Goal: Task Accomplishment & Management: Use online tool/utility

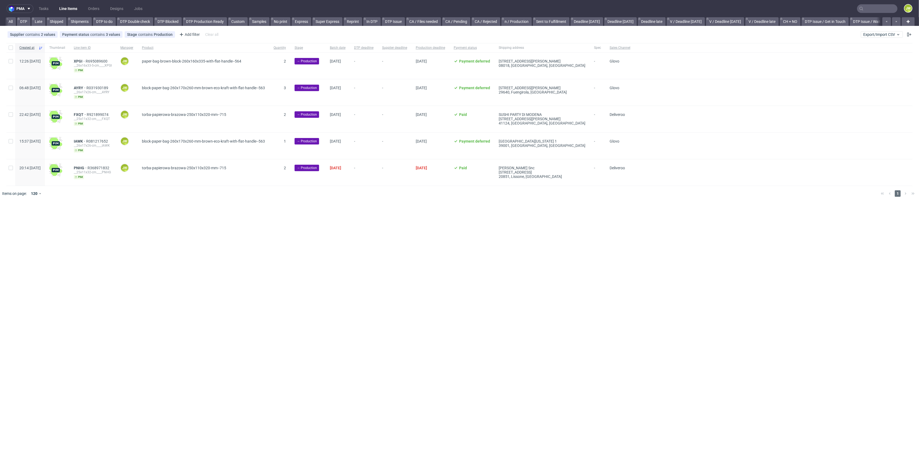
scroll to position [0, 617]
drag, startPoint x: 878, startPoint y: 33, endPoint x: 879, endPoint y: 37, distance: 4.3
click at [879, 34] on span "Export/Import CSV" at bounding box center [881, 34] width 37 height 4
click at [855, 58] on link "Import shipments CSV" at bounding box center [869, 56] width 63 height 9
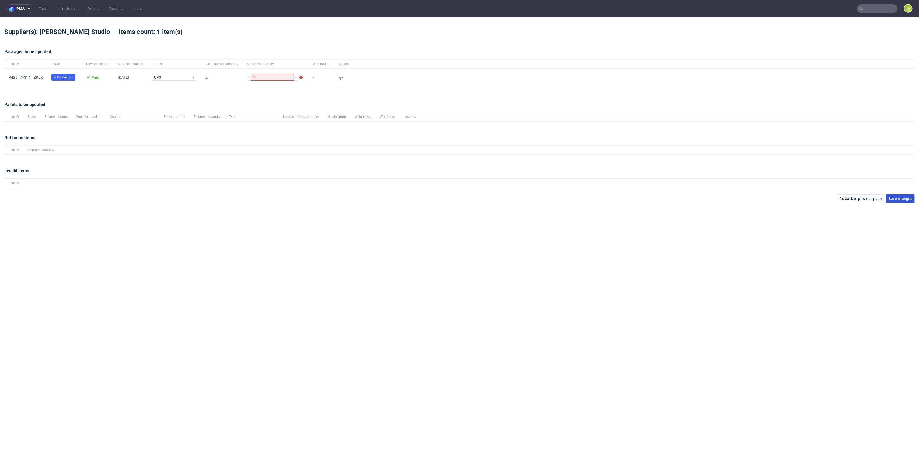
click at [896, 199] on span "Save changes" at bounding box center [901, 199] width 24 height 4
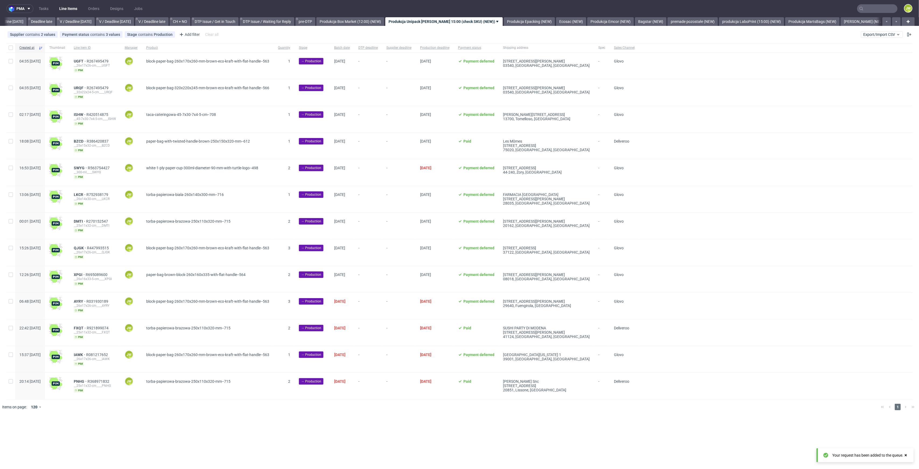
scroll to position [0, 617]
drag, startPoint x: 874, startPoint y: 33, endPoint x: 871, endPoint y: 33, distance: 3.0
click at [874, 33] on span "Export/Import CSV" at bounding box center [881, 34] width 37 height 4
click at [863, 56] on link "Import shipments CSV" at bounding box center [869, 56] width 63 height 9
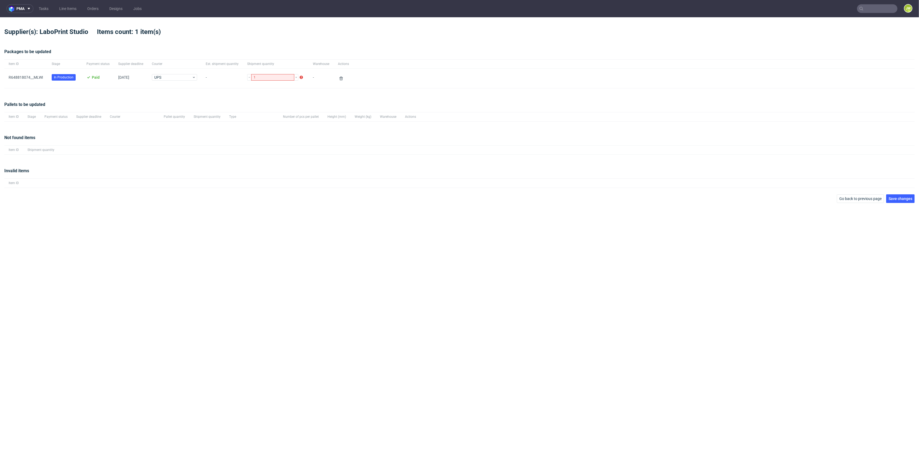
click at [212, 156] on div "Not found items Item ID Shipment quantity" at bounding box center [459, 144] width 910 height 33
click at [901, 197] on span "Save changes" at bounding box center [901, 199] width 24 height 4
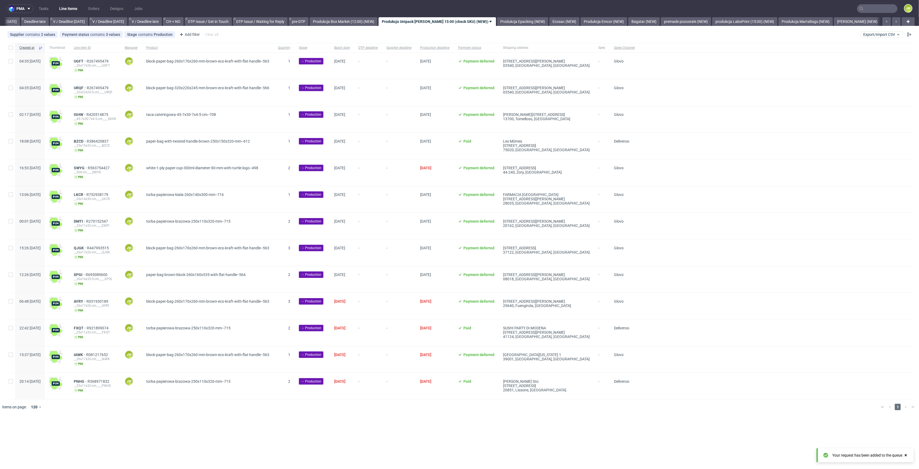
scroll to position [0, 617]
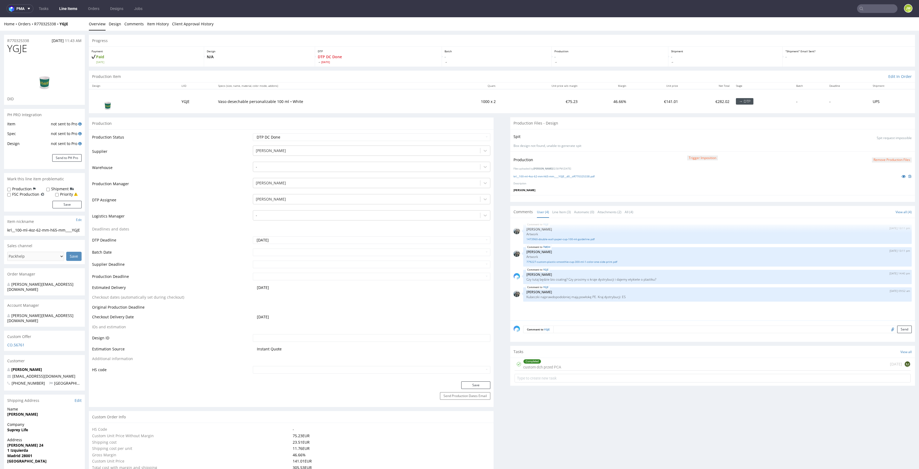
click at [865, 4] on nav "pma Tasks Line Items Orders Designs Jobs JW" at bounding box center [459, 8] width 919 height 17
click at [867, 9] on input "text" at bounding box center [845, 8] width 106 height 9
paste input "OXWE"
type input "OXWE"
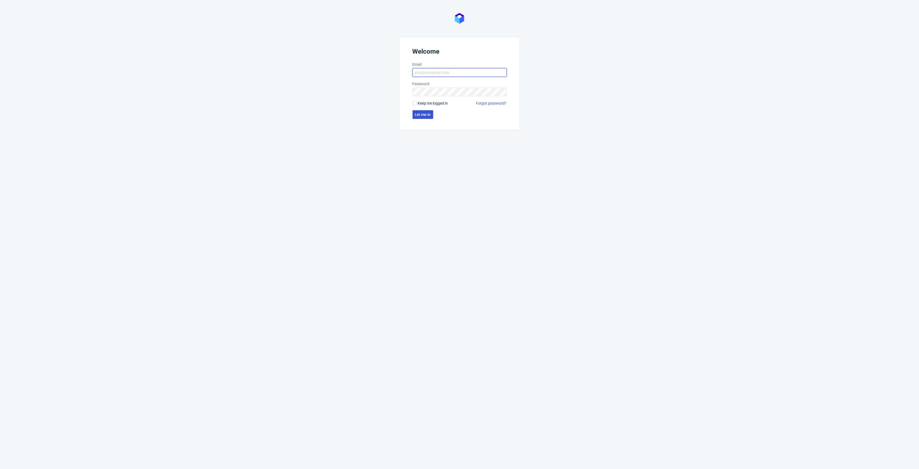
type input "jedrzej.wisniewski@packhelp.com"
click at [420, 117] on button "Let me in" at bounding box center [423, 114] width 21 height 9
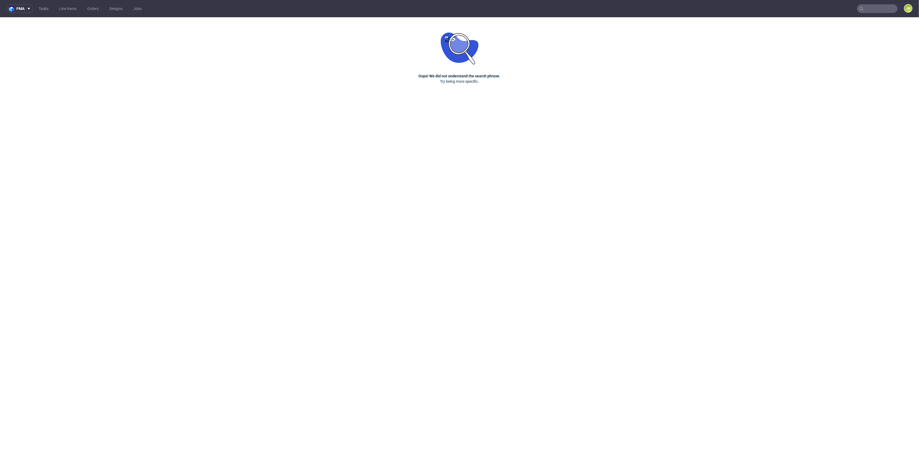
drag, startPoint x: 883, startPoint y: 5, endPoint x: 883, endPoint y: 10, distance: 4.3
click at [883, 7] on nav "pma Tasks Line Items Orders Designs Jobs JW" at bounding box center [459, 8] width 919 height 17
click at [883, 10] on input "text" at bounding box center [845, 8] width 106 height 9
click at [840, 9] on input "text" at bounding box center [845, 8] width 106 height 9
click at [836, 6] on input "text" at bounding box center [845, 8] width 106 height 9
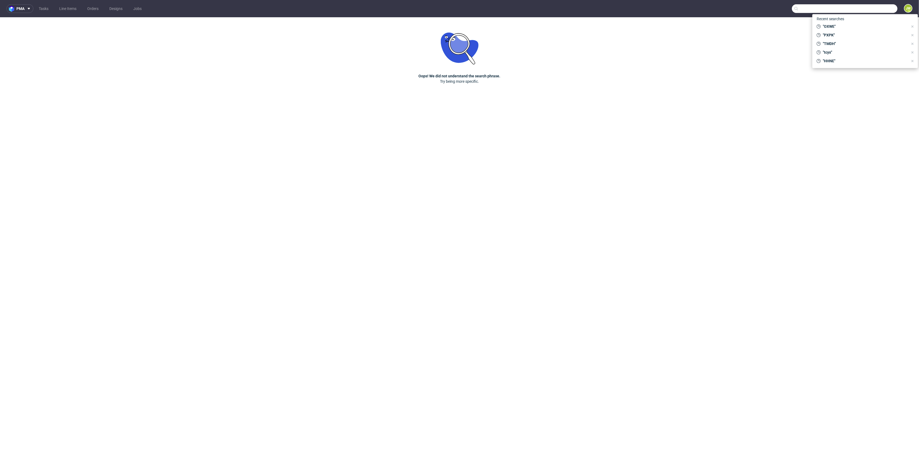
click at [835, 8] on input "text" at bounding box center [845, 8] width 106 height 9
click at [811, 12] on input "text" at bounding box center [845, 8] width 106 height 9
click at [835, 25] on span ""OXWE"" at bounding box center [865, 26] width 88 height 5
type input "OXWE"
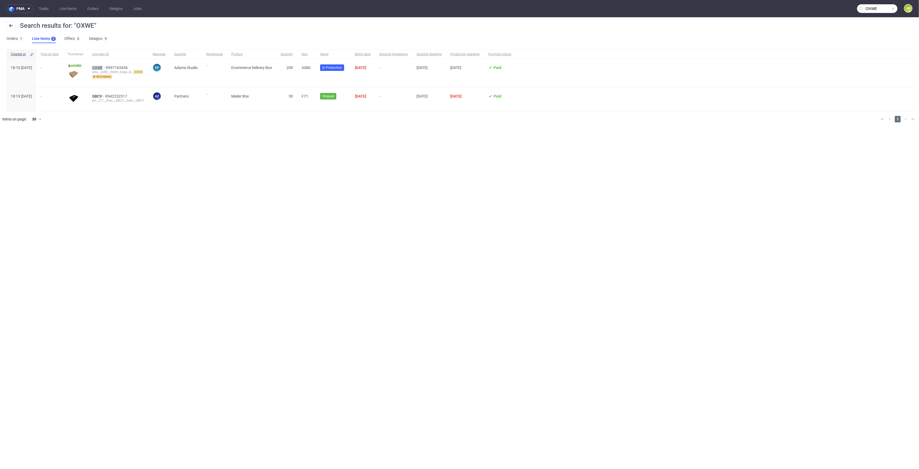
click at [103, 67] on mark "OXWE" at bounding box center [97, 67] width 11 height 4
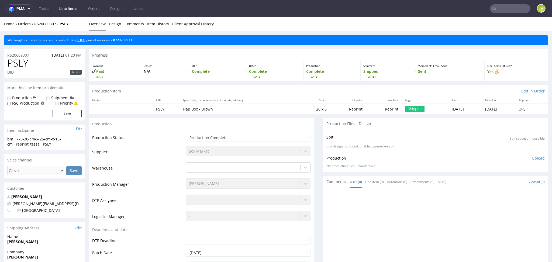
click at [79, 40] on link "ZOLY" at bounding box center [80, 40] width 8 height 5
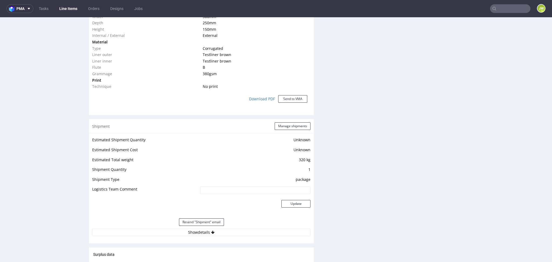
scroll to position [502, 0]
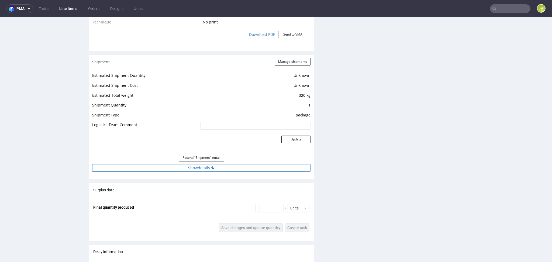
click at [188, 169] on button "Show details" at bounding box center [201, 168] width 218 height 8
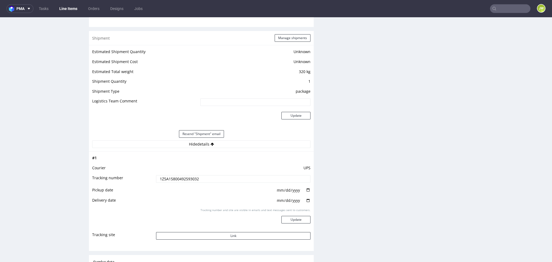
scroll to position [539, 0]
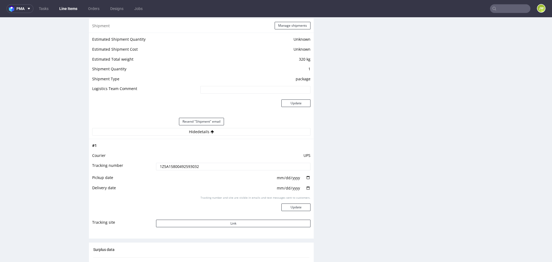
click at [170, 165] on input "1Z5A15800492593032" at bounding box center [233, 167] width 155 height 8
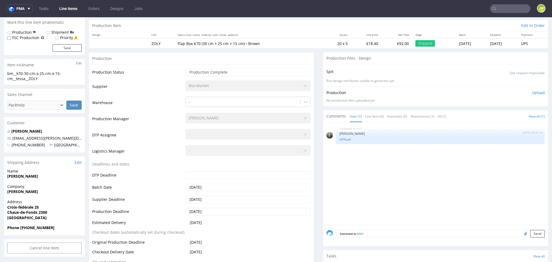
scroll to position [0, 0]
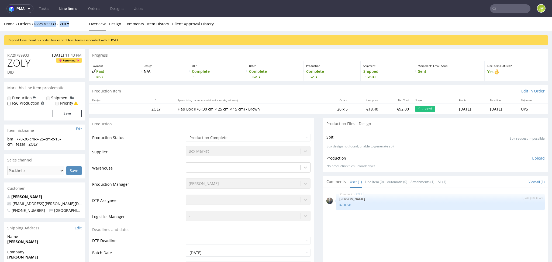
drag, startPoint x: 70, startPoint y: 26, endPoint x: 31, endPoint y: 27, distance: 38.8
click at [31, 27] on div "Home Orders R729789933 ZOLY Overview Design Comments Item History Client Approv…" at bounding box center [276, 23] width 552 height 13
copy div "R729789933 ZOLY"
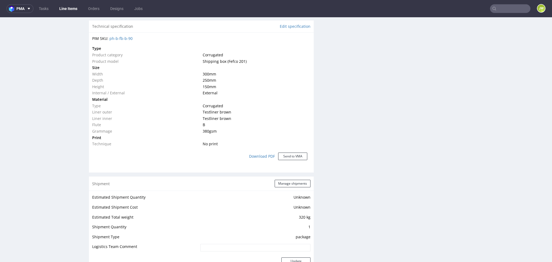
scroll to position [539, 0]
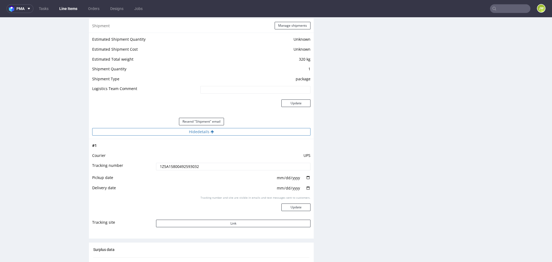
click at [185, 128] on button "Hide details" at bounding box center [201, 132] width 218 height 8
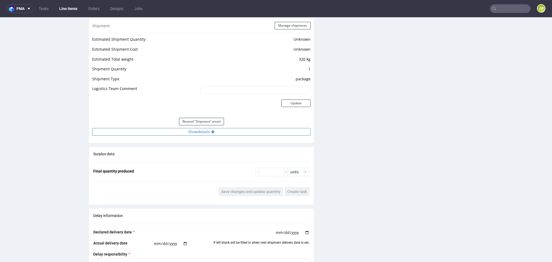
click at [184, 130] on button "Show details" at bounding box center [201, 132] width 218 height 8
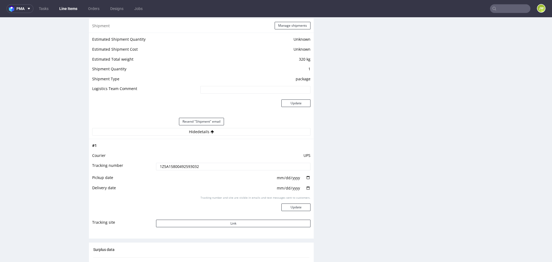
click at [172, 165] on input "1Z5A15800492593032" at bounding box center [233, 167] width 155 height 8
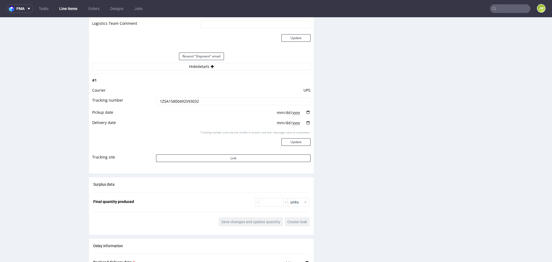
scroll to position [610, 0]
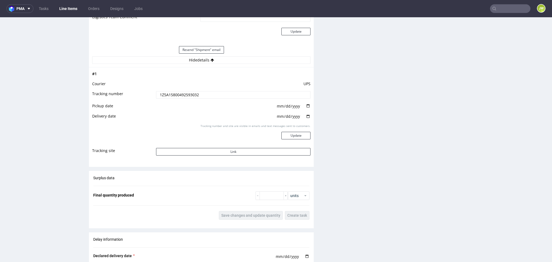
click at [178, 92] on input "1Z5A15800492593032" at bounding box center [233, 95] width 155 height 8
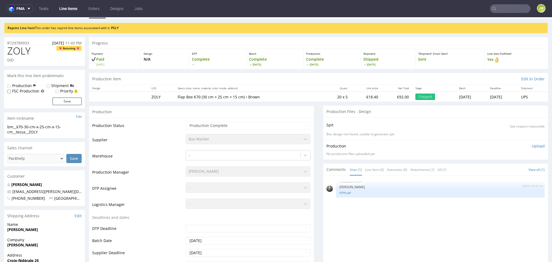
scroll to position [0, 0]
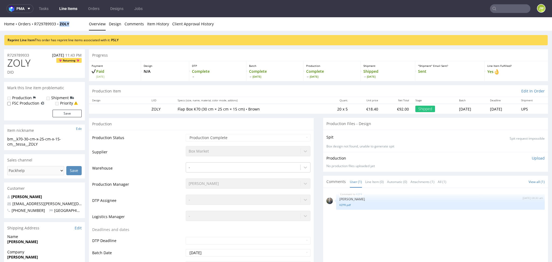
drag, startPoint x: 76, startPoint y: 24, endPoint x: 59, endPoint y: 27, distance: 17.1
click at [59, 27] on div "Home Orders R729789933 ZOLY Overview Design Comments Item History Client Approv…" at bounding box center [276, 23] width 552 height 13
copy strong "ZOLY"
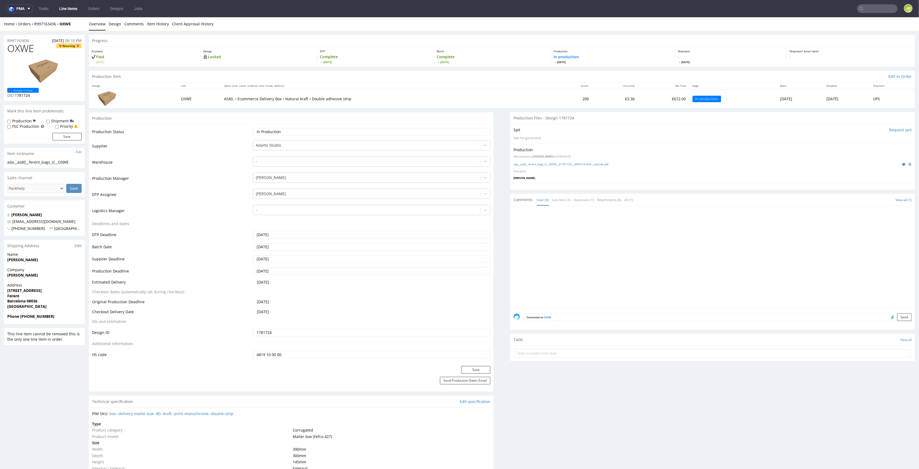
click at [874, 9] on input "text" at bounding box center [877, 8] width 40 height 9
paste input "R905592578"
type input "R905592578"
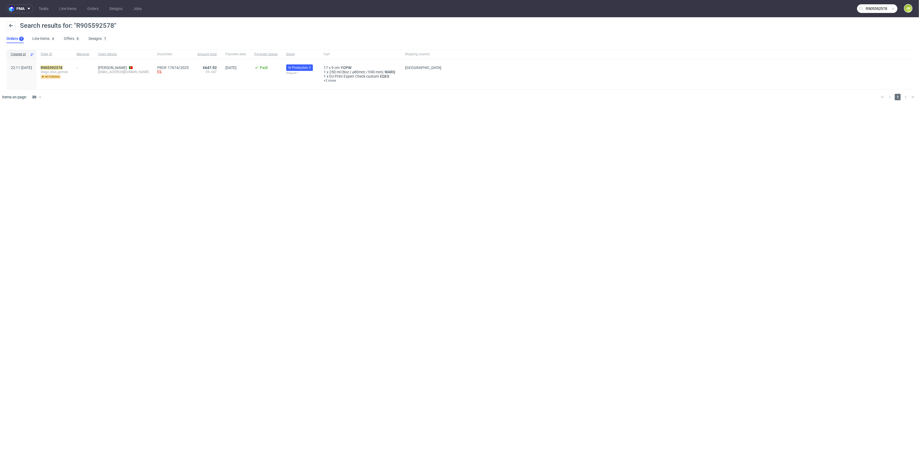
click at [60, 70] on span "diogo_dias_gomes" at bounding box center [54, 72] width 27 height 4
click at [60, 68] on mark "R905592578" at bounding box center [52, 67] width 22 height 4
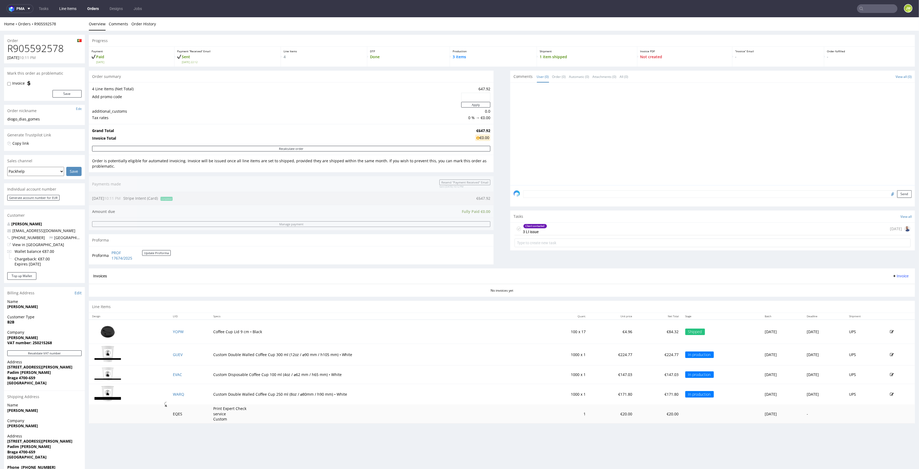
drag, startPoint x: 71, startPoint y: 11, endPoint x: 78, endPoint y: 11, distance: 6.2
click at [71, 10] on link "Line Items" at bounding box center [68, 8] width 24 height 9
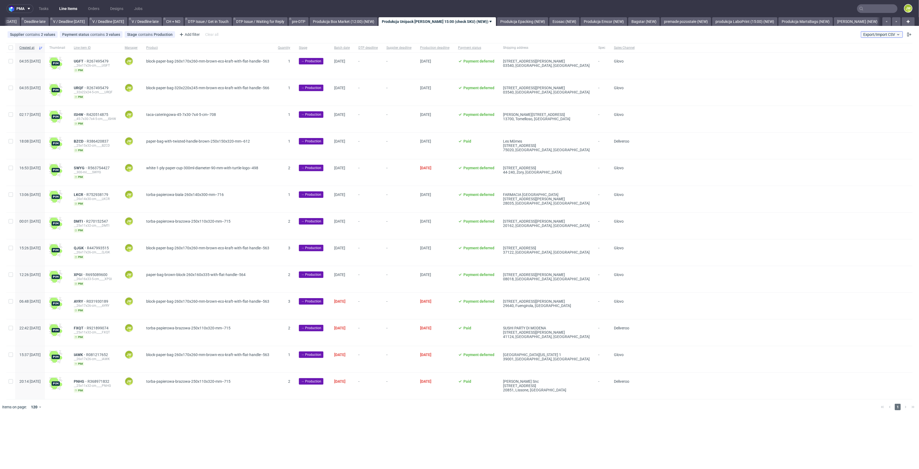
scroll to position [0, 617]
click at [865, 35] on span "Export/Import CSV" at bounding box center [881, 34] width 37 height 4
click at [868, 59] on link "Import shipments CSV" at bounding box center [869, 56] width 63 height 9
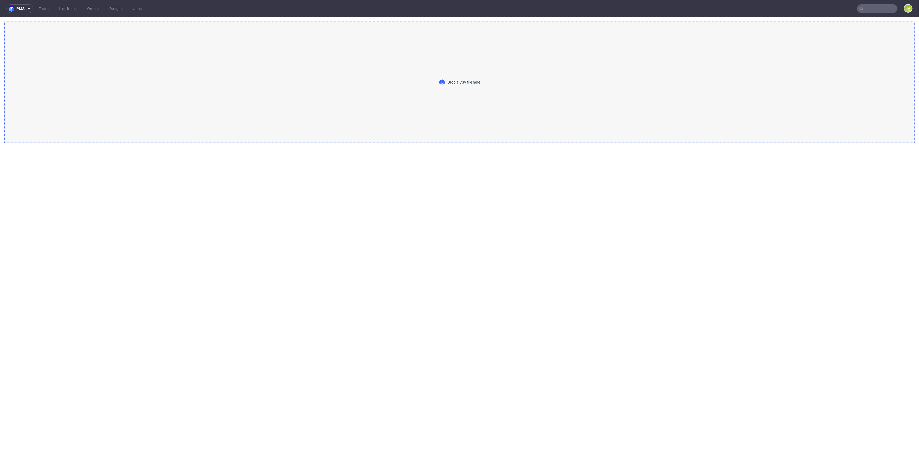
click at [457, 76] on div "Drop a CSV file here" at bounding box center [459, 82] width 910 height 121
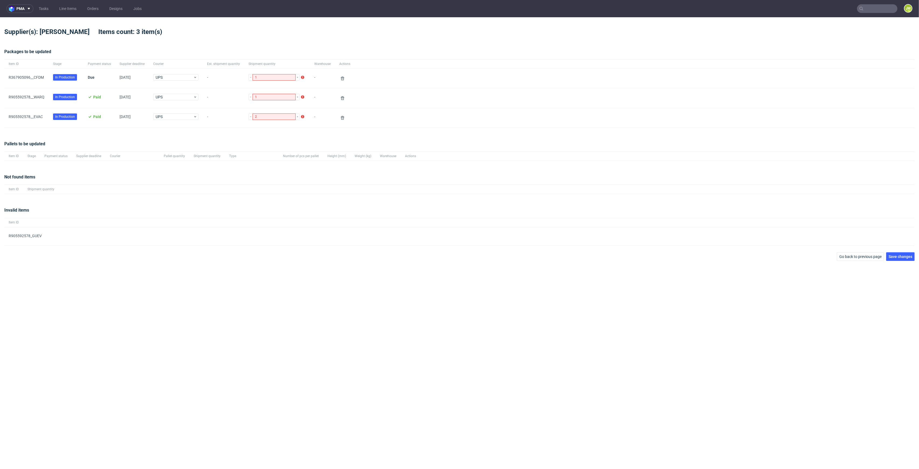
drag, startPoint x: 60, startPoint y: 238, endPoint x: 114, endPoint y: 247, distance: 55.1
click at [65, 242] on div at bounding box center [480, 236] width 869 height 18
click at [854, 255] on span "Go back to previous page" at bounding box center [860, 256] width 42 height 4
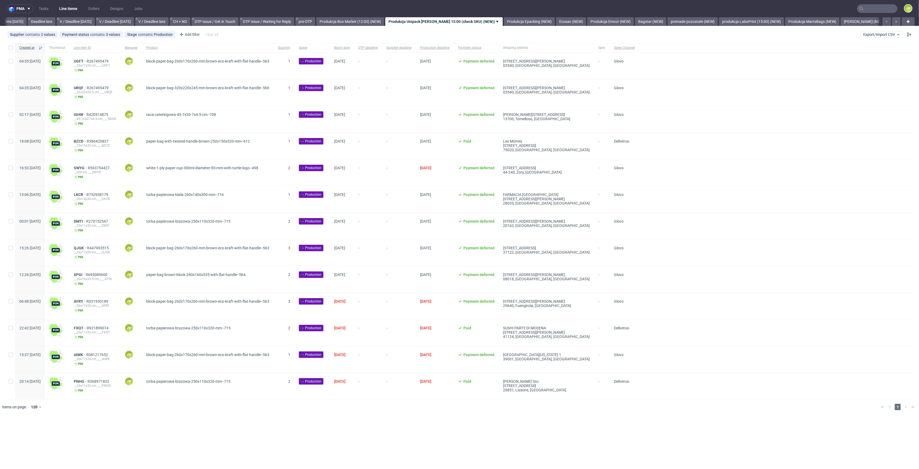
scroll to position [0, 617]
click at [718, 69] on div at bounding box center [776, 66] width 274 height 26
click at [871, 39] on div "Supplier contains 2 values Unipack, Unipack PH Payment status contains 3 values…" at bounding box center [459, 34] width 919 height 13
drag, startPoint x: 870, startPoint y: 37, endPoint x: 867, endPoint y: 37, distance: 3.2
click at [870, 37] on button "Export/Import CSV" at bounding box center [882, 34] width 42 height 6
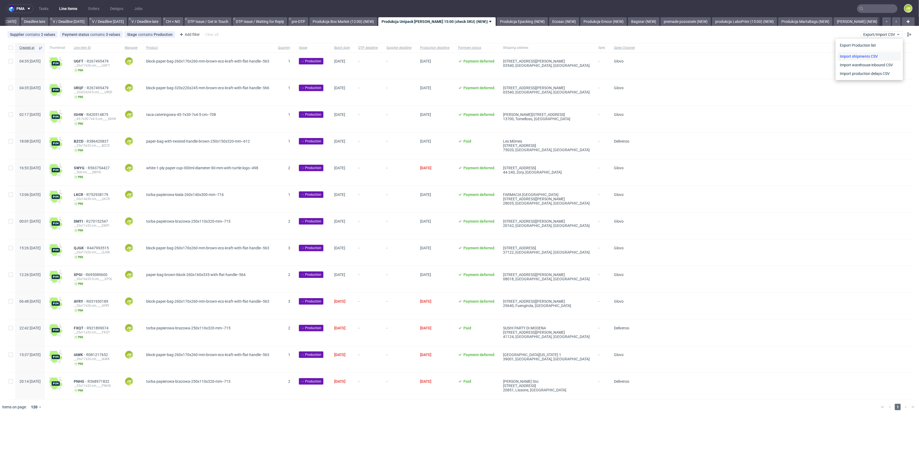
click at [844, 57] on link "Import shipments CSV" at bounding box center [869, 56] width 63 height 9
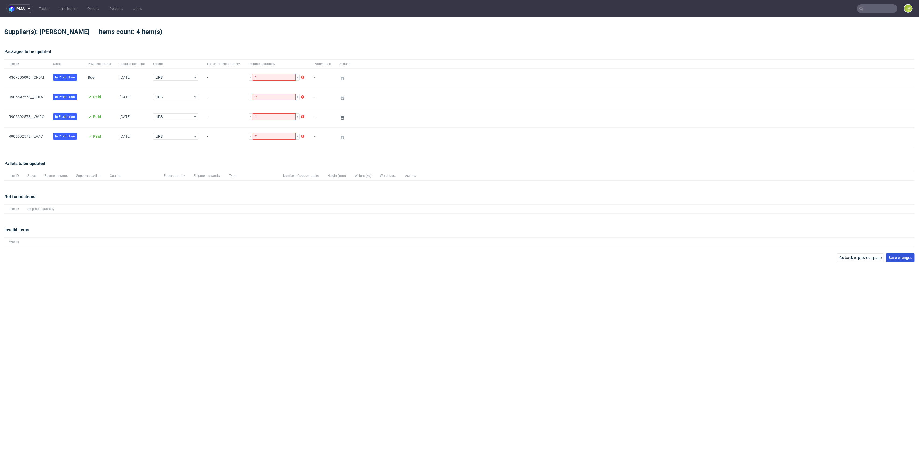
click at [899, 256] on span "Save changes" at bounding box center [901, 258] width 24 height 4
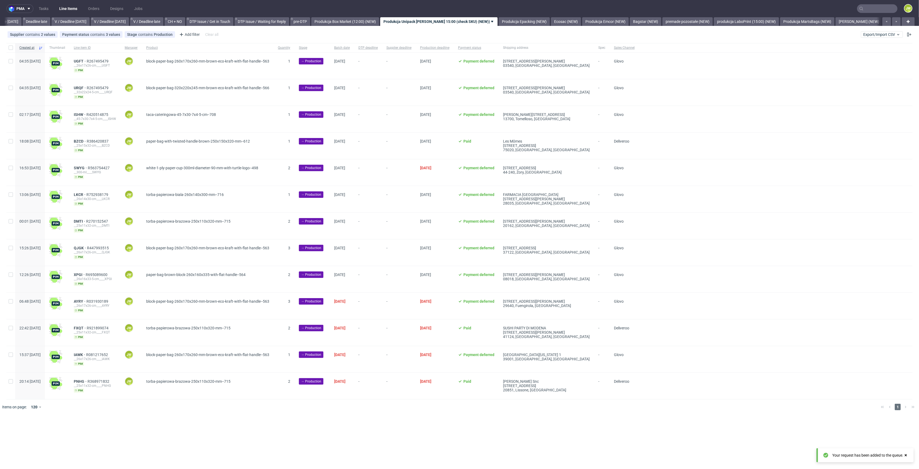
scroll to position [0, 617]
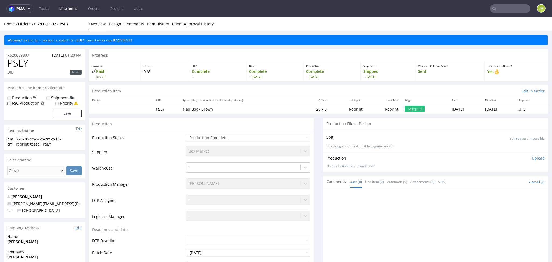
click at [121, 42] on div "Warning This line item has been created from ZOLY , parent order was R729789933" at bounding box center [275, 40] width 543 height 10
click at [80, 41] on link "ZOLY" at bounding box center [80, 40] width 8 height 5
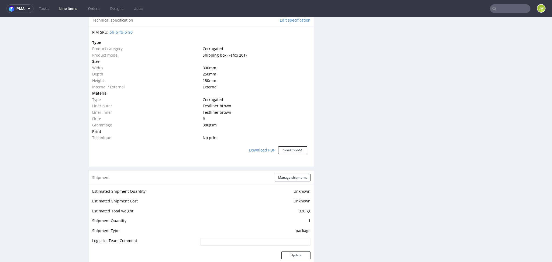
scroll to position [610, 0]
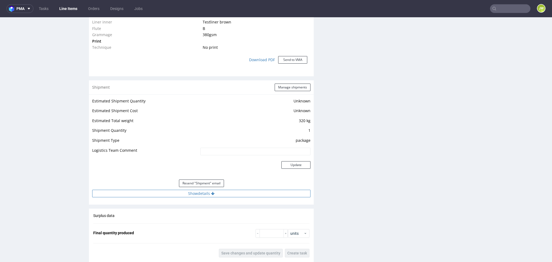
click at [186, 191] on button "Show details" at bounding box center [201, 194] width 218 height 8
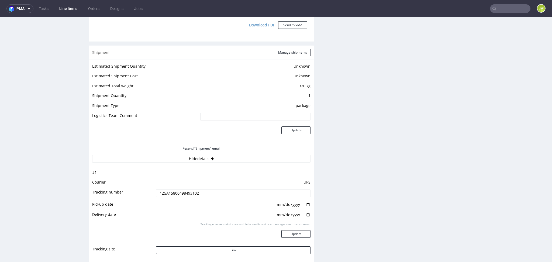
scroll to position [718, 0]
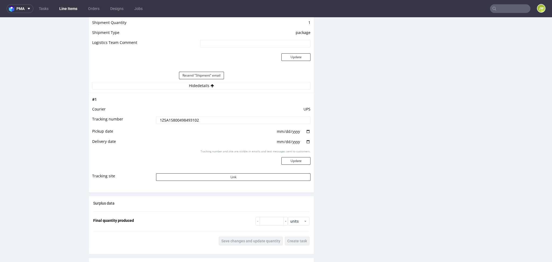
click at [174, 120] on input "1Z5A15800498493102" at bounding box center [233, 120] width 155 height 8
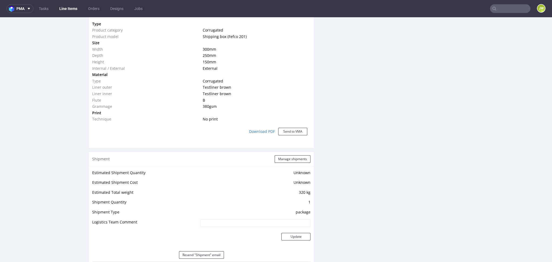
drag, startPoint x: 65, startPoint y: 110, endPoint x: 68, endPoint y: 112, distance: 3.4
click at [65, 110] on div "R520669307 10.09.2025 01:20 PM PSLY DID Reprint Mark this line item problematic…" at bounding box center [44, 60] width 81 height 1098
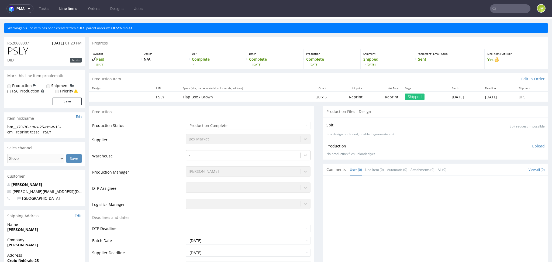
scroll to position [0, 0]
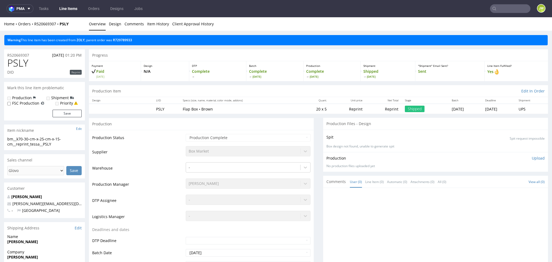
click at [155, 59] on div "Progress" at bounding box center [318, 55] width 459 height 12
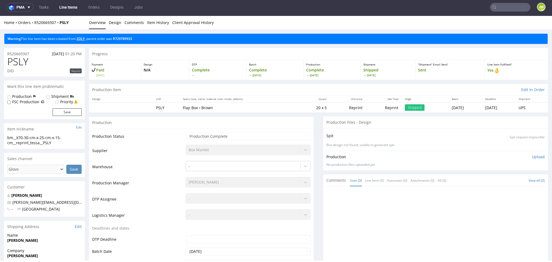
click at [79, 39] on link "ZOLY" at bounding box center [80, 38] width 8 height 5
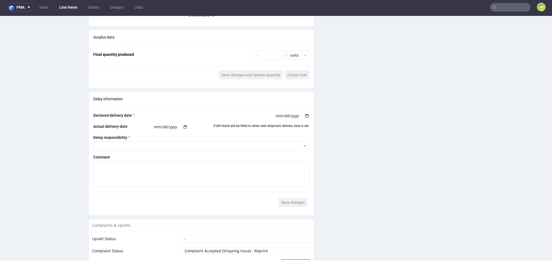
scroll to position [766, 0]
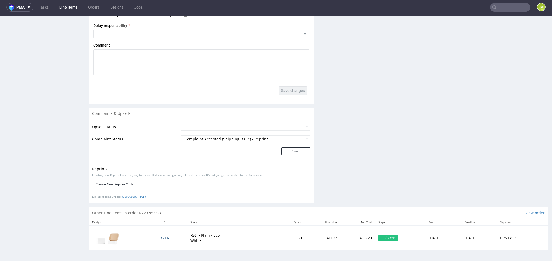
click at [160, 238] on span "KZPR" at bounding box center [164, 237] width 9 height 5
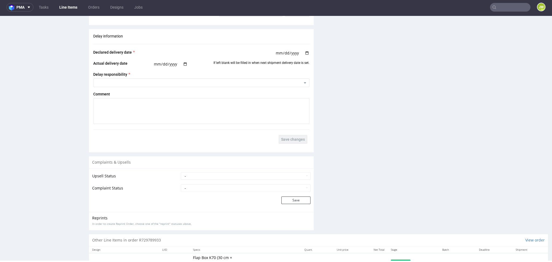
scroll to position [755, 0]
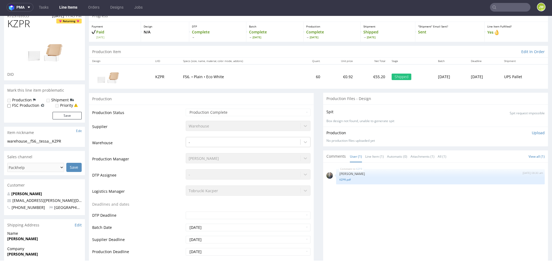
scroll to position [0, 0]
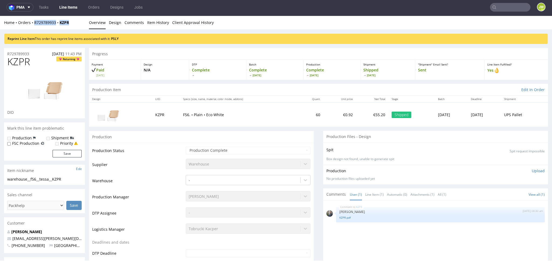
drag, startPoint x: 83, startPoint y: 24, endPoint x: 33, endPoint y: 29, distance: 50.8
click at [33, 29] on div "Home Orders R729789933 KZPR Overview Design Comments Item History Client Approv…" at bounding box center [276, 22] width 552 height 13
copy div "R729789933 KZPR"
drag, startPoint x: 0, startPoint y: 79, endPoint x: 5, endPoint y: 70, distance: 11.0
